Goal: Entertainment & Leisure: Consume media (video, audio)

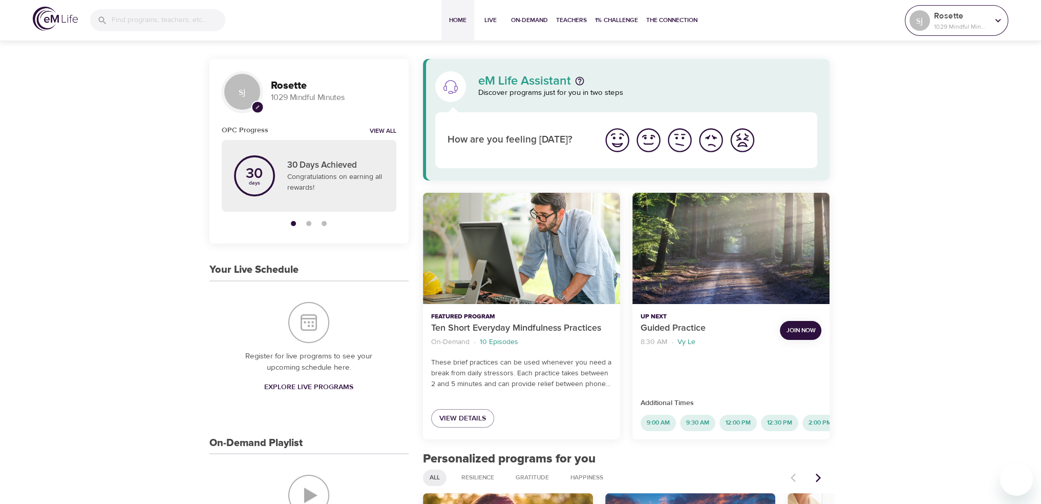
click at [961, 23] on p "1029 Mindful Minutes" at bounding box center [961, 26] width 54 height 9
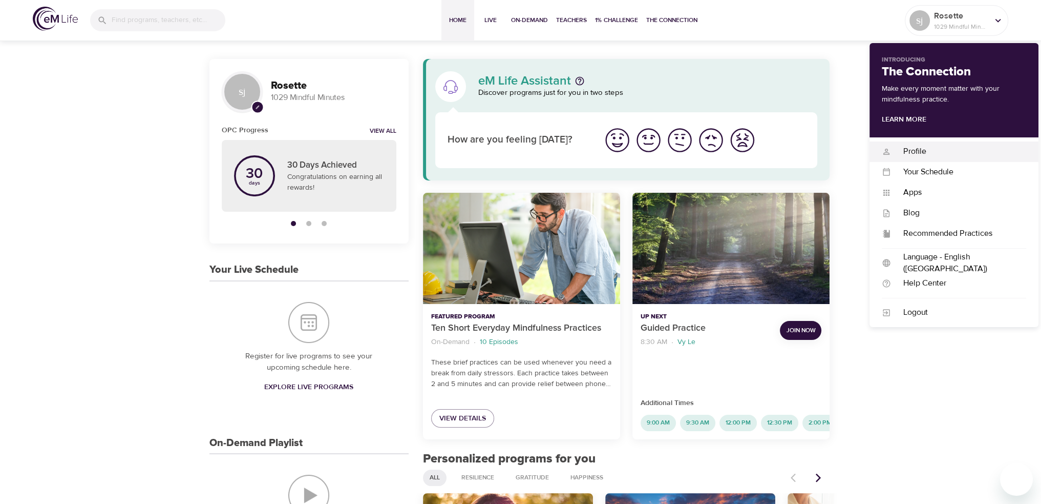
click at [922, 151] on div "Profile" at bounding box center [958, 151] width 135 height 12
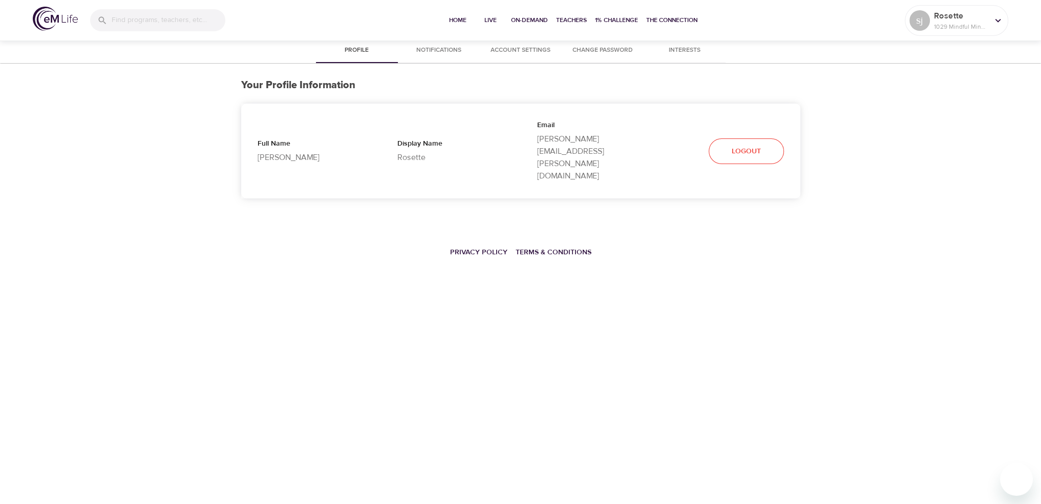
select select "10"
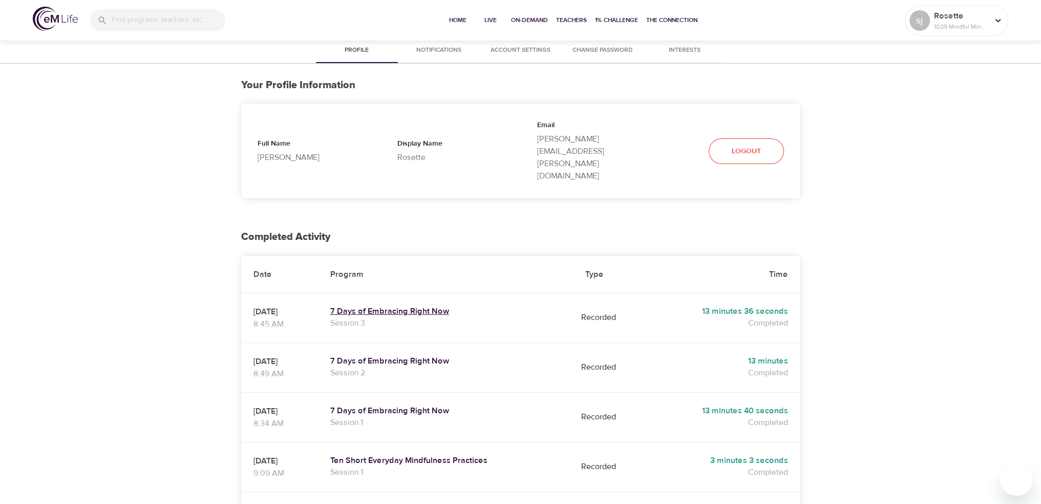
click at [438, 306] on h5 "7 Days of Embracing Right Now" at bounding box center [445, 311] width 231 height 11
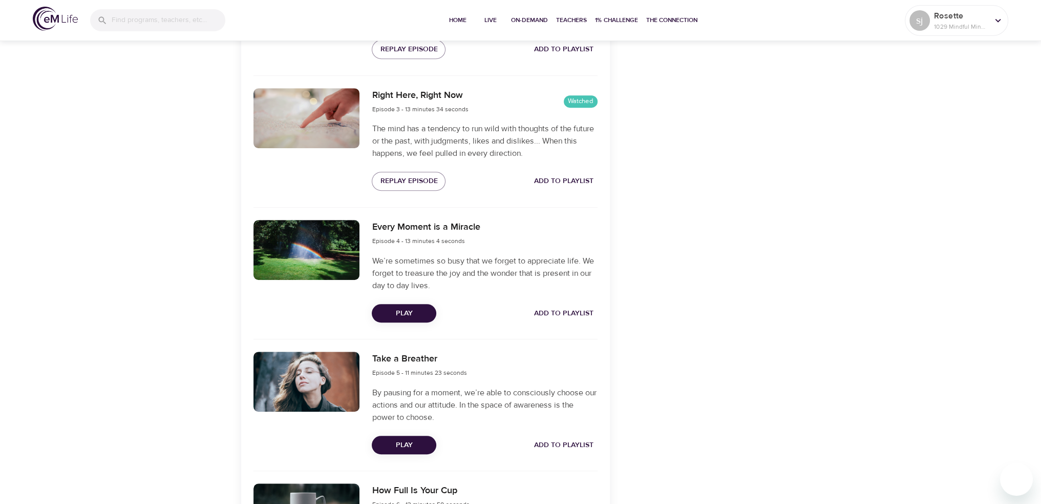
scroll to position [615, 0]
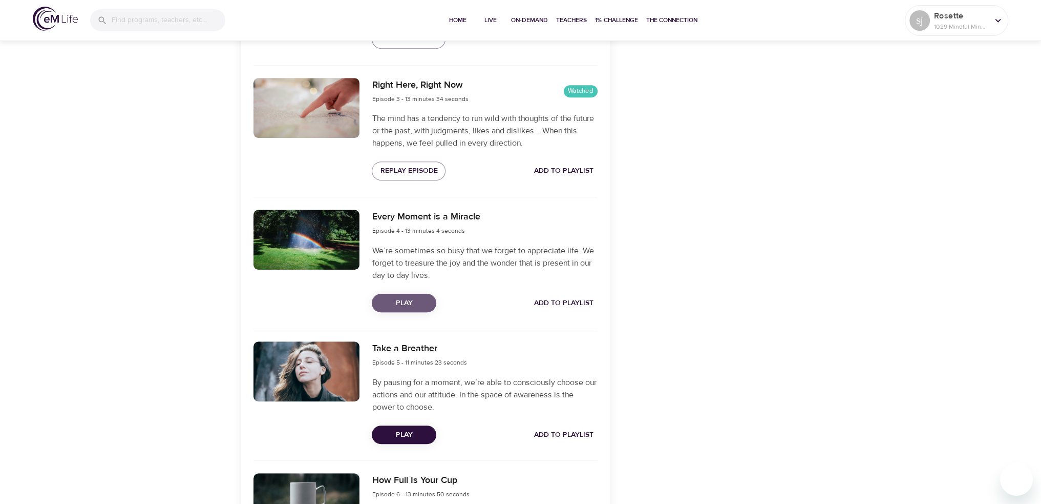
click at [406, 295] on button "Play" at bounding box center [404, 303] width 65 height 19
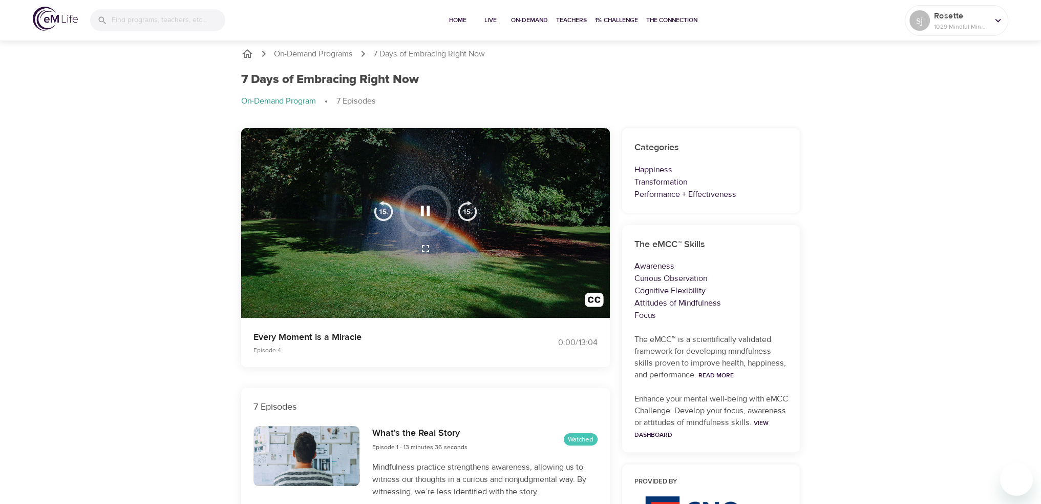
scroll to position [0, 0]
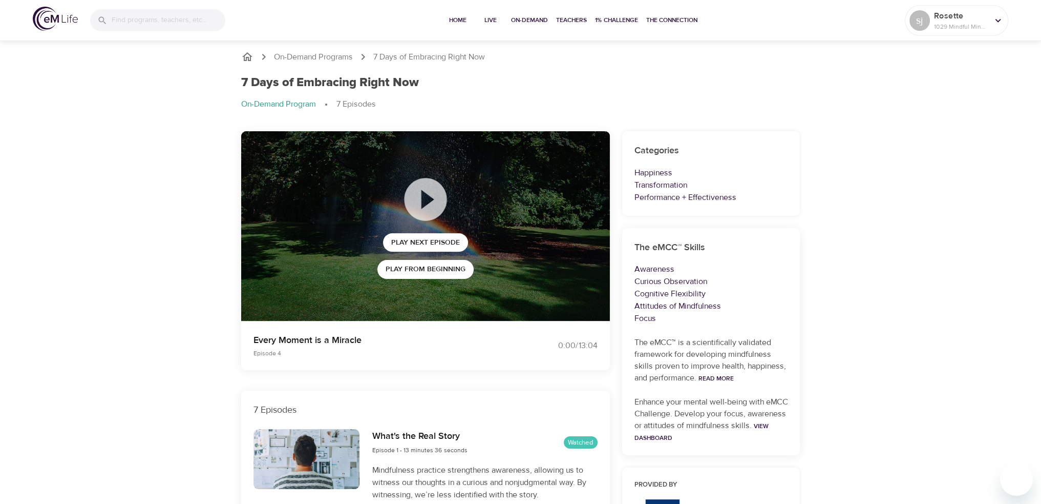
click at [243, 54] on icon "breadcrumb" at bounding box center [247, 57] width 12 height 12
